Goal: Navigation & Orientation: Find specific page/section

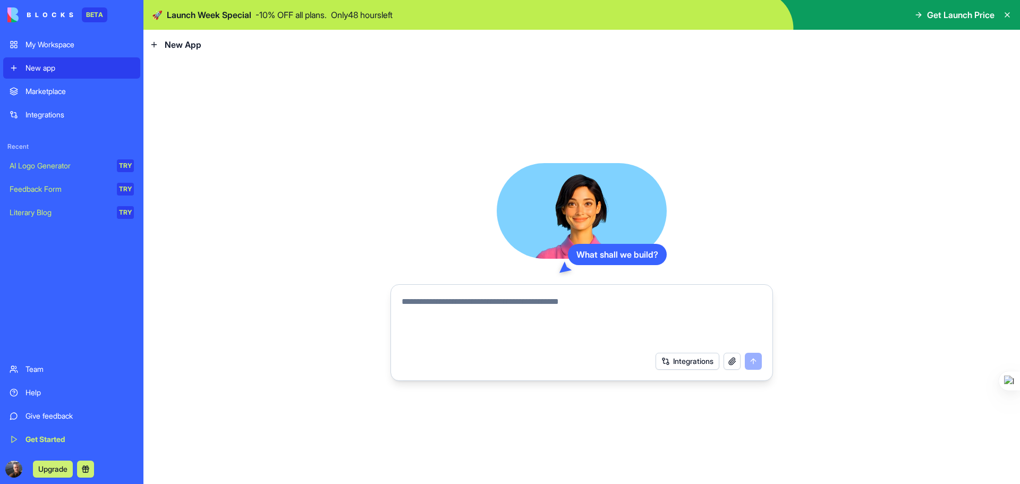
click at [64, 167] on div "AI Logo Generator" at bounding box center [60, 165] width 100 height 11
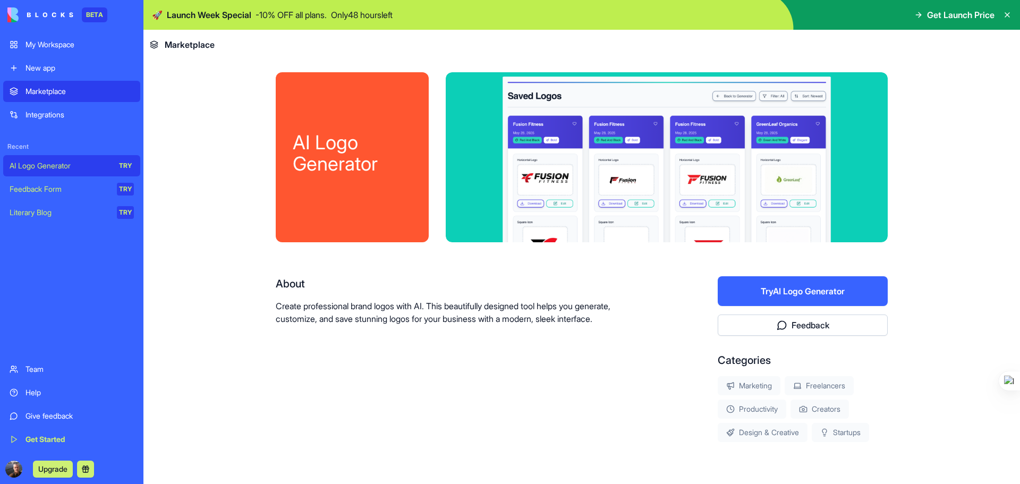
click at [65, 40] on div "My Workspace" at bounding box center [79, 44] width 108 height 11
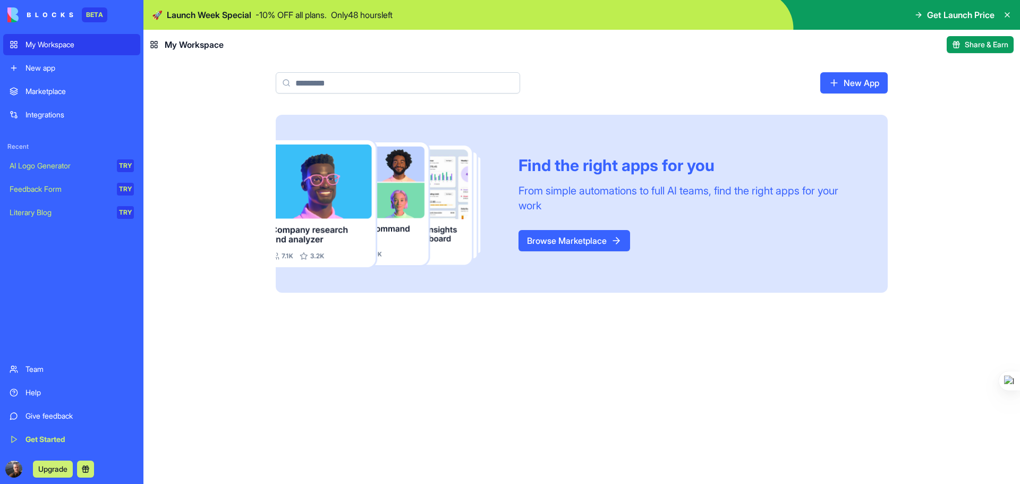
click at [555, 244] on link "Browse Marketplace" at bounding box center [574, 240] width 112 height 21
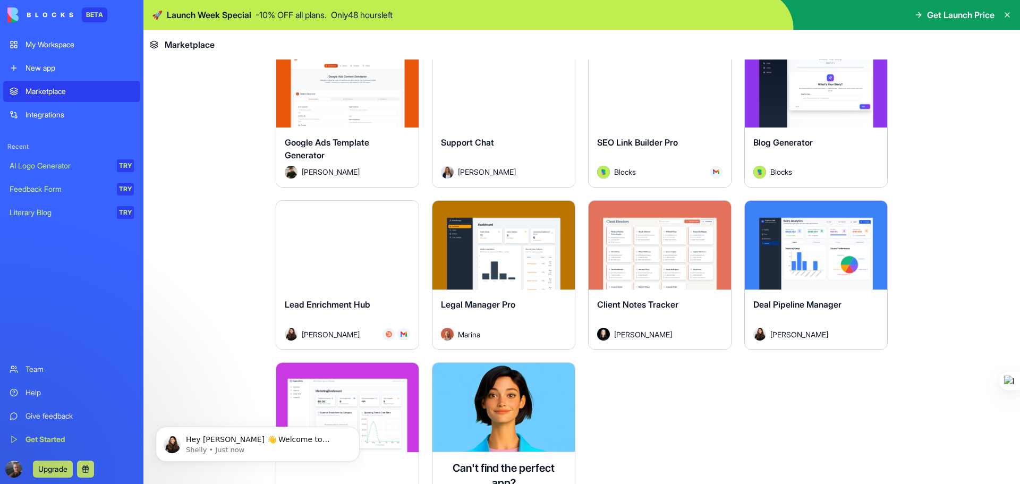
click at [483, 280] on div "Explore" at bounding box center [503, 245] width 142 height 89
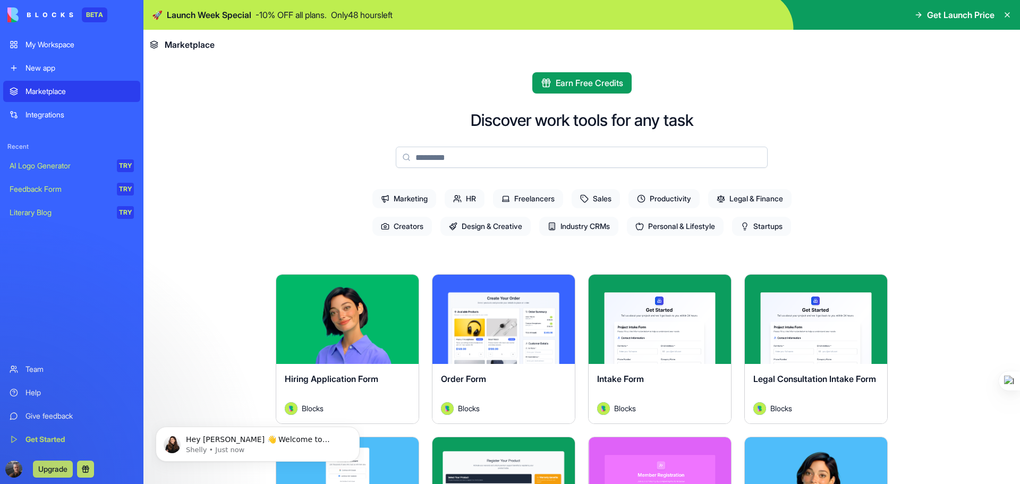
click at [597, 204] on span "Sales" at bounding box center [596, 198] width 48 height 19
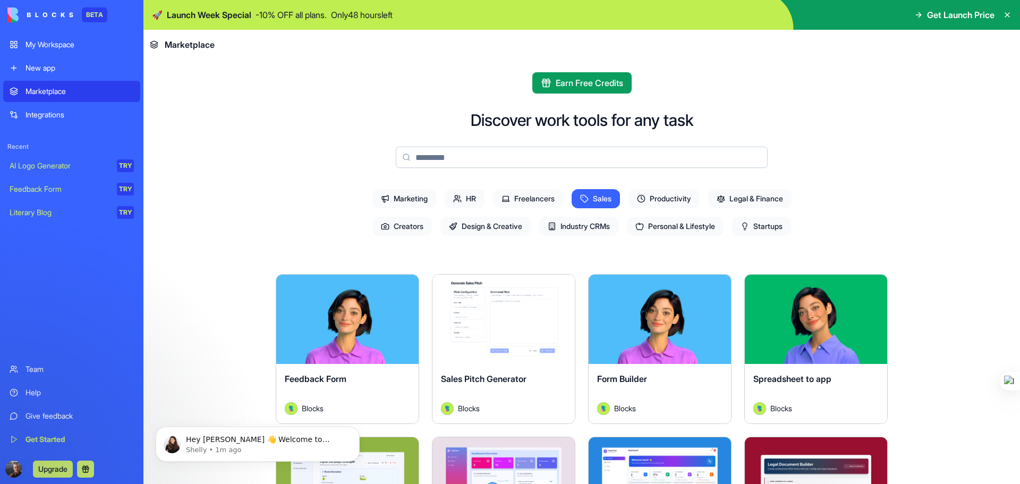
drag, startPoint x: 930, startPoint y: 0, endPoint x: 202, endPoint y: 141, distance: 741.4
click at [977, 85] on main "Earn Free Credits Discover work tools for any task Marketing HR Freelancers Sal…" at bounding box center [581, 271] width 877 height 424
